Goal: Task Accomplishment & Management: Use online tool/utility

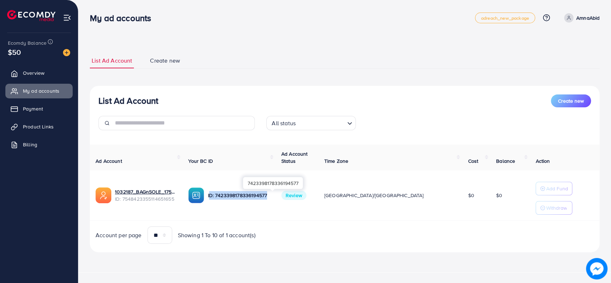
drag, startPoint x: 294, startPoint y: 195, endPoint x: 231, endPoint y: 196, distance: 63.0
click at [231, 196] on p "ID: 7423398178336194577" at bounding box center [238, 195] width 62 height 9
copy p "D: 7423398178336194577"
click at [269, 198] on p "ID: 7423398178336194577" at bounding box center [238, 195] width 62 height 9
drag, startPoint x: 294, startPoint y: 196, endPoint x: 225, endPoint y: 196, distance: 69.0
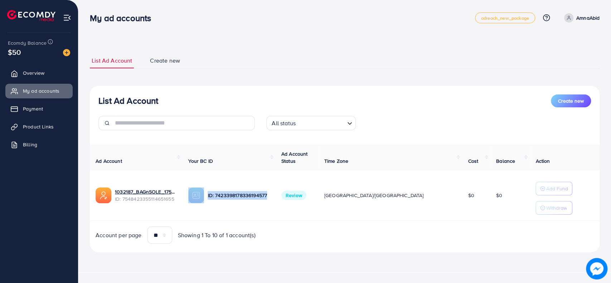
click at [225, 196] on div "ID: 7423398178336194577" at bounding box center [228, 195] width 81 height 16
copy div "ID: 7423398178336194577"
click at [176, 210] on td "1032187_BAGnSOLE_1757504289036 ID: 7548423355114651655" at bounding box center [136, 195] width 93 height 50
drag, startPoint x: 178, startPoint y: 200, endPoint x: 113, endPoint y: 200, distance: 64.7
click at [113, 200] on div "1032187_BAGnSOLE_1757504289036 ID: 7548423355114651655" at bounding box center [135, 195] width 81 height 16
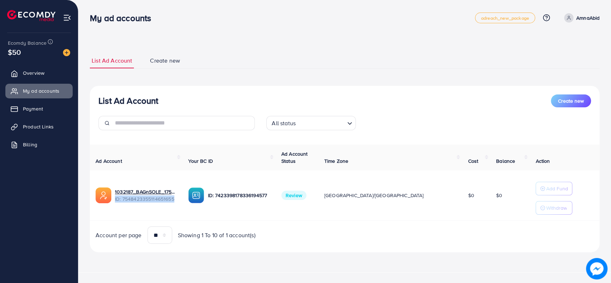
copy span "ID: 7548423355114651655"
